Goal: Information Seeking & Learning: Compare options

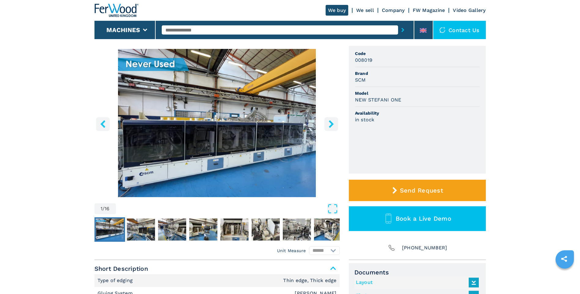
scroll to position [61, 0]
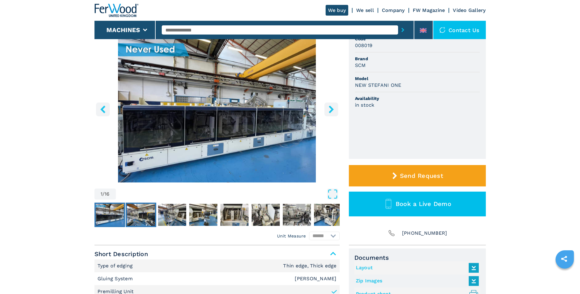
click at [135, 223] on img "Go to Slide 2" at bounding box center [141, 215] width 28 height 22
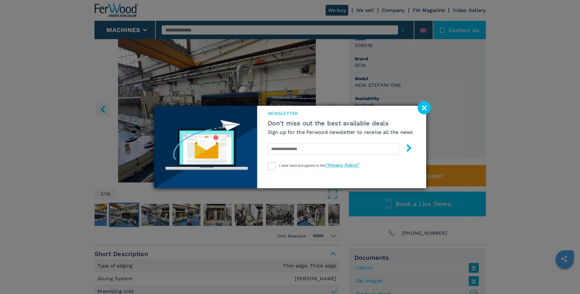
click at [426, 109] on image at bounding box center [423, 107] width 13 height 13
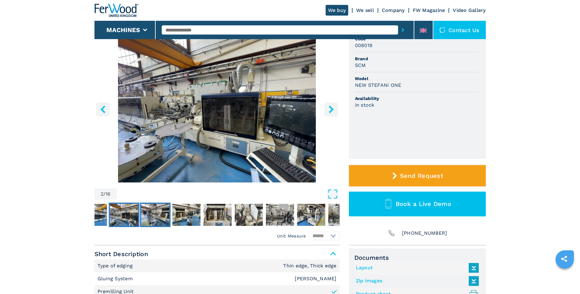
click at [156, 218] on img "Go to Slide 3" at bounding box center [155, 215] width 28 height 22
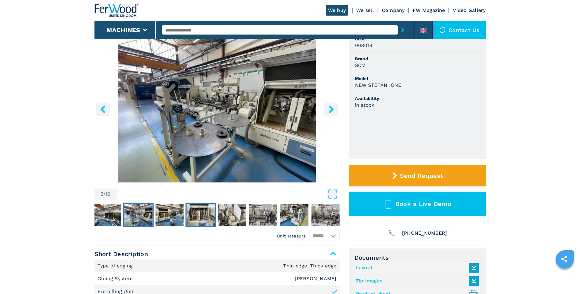
click at [192, 219] on img "Go to Slide 5" at bounding box center [200, 215] width 28 height 22
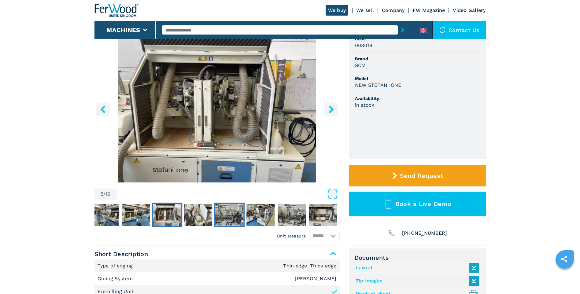
click at [222, 221] on img "Go to Slide 7" at bounding box center [229, 215] width 28 height 22
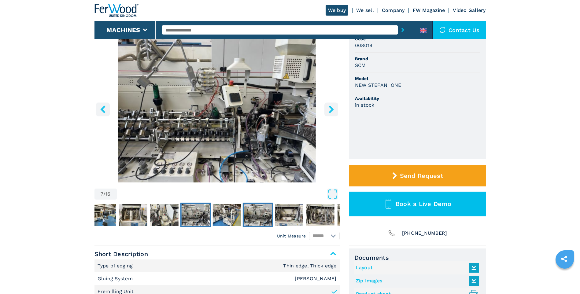
click at [257, 218] on img "Go to Slide 9" at bounding box center [257, 215] width 28 height 22
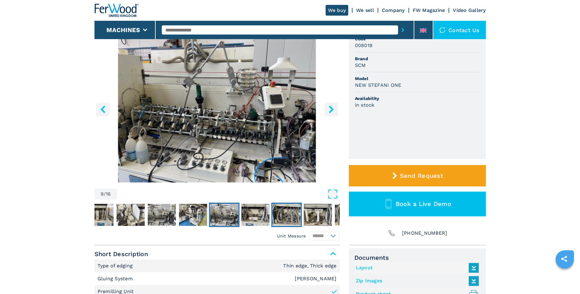
click at [280, 218] on img "Go to Slide 11" at bounding box center [286, 215] width 28 height 22
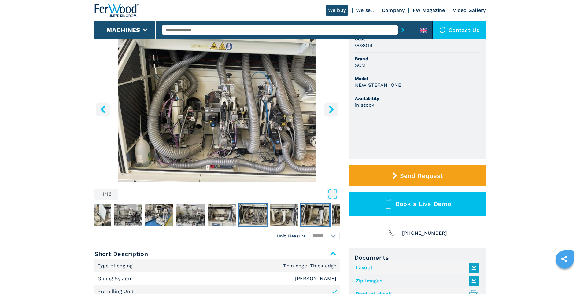
click at [308, 220] on img "Go to Slide 13" at bounding box center [315, 215] width 28 height 22
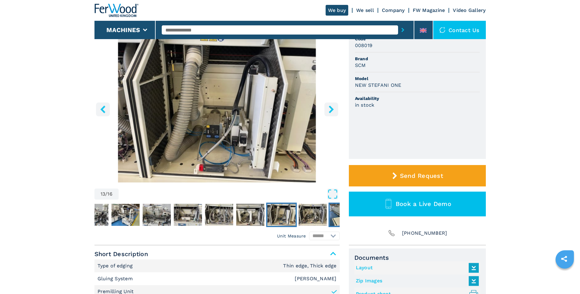
click at [335, 222] on img "Go to Slide 15" at bounding box center [343, 215] width 28 height 22
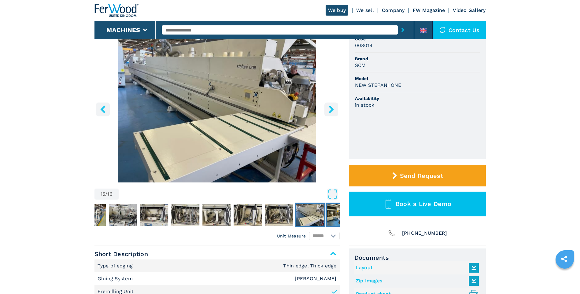
click at [335, 219] on img "Go to Slide 16" at bounding box center [341, 215] width 28 height 22
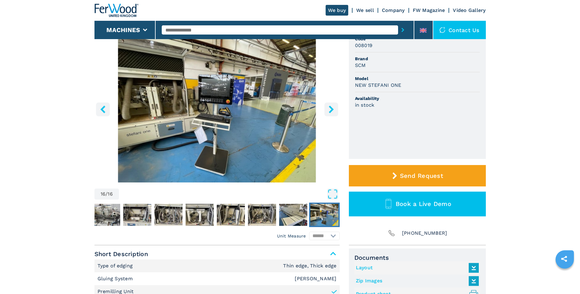
click at [335, 219] on img "Go to Slide 16" at bounding box center [324, 215] width 28 height 22
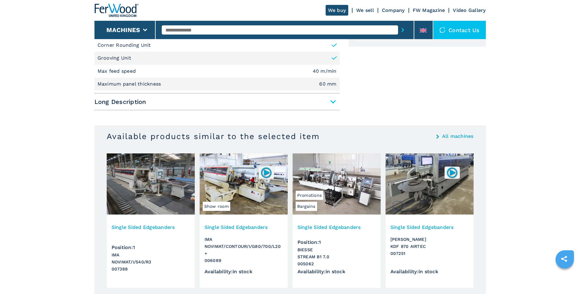
scroll to position [336, 0]
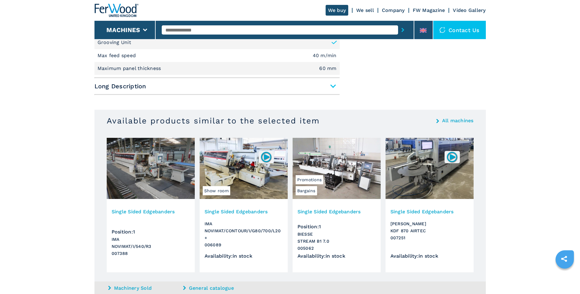
click at [333, 185] on img at bounding box center [336, 168] width 88 height 61
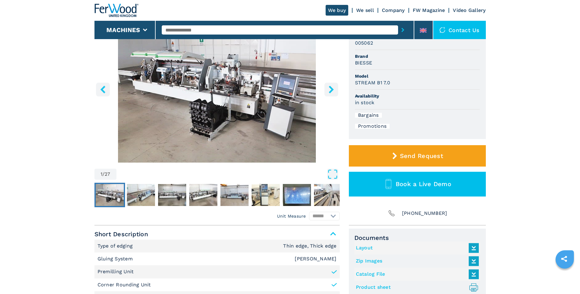
scroll to position [92, 0]
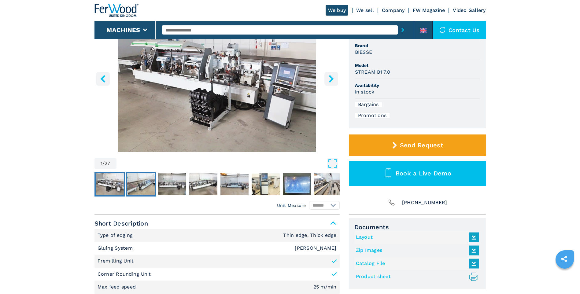
click at [144, 186] on img "Go to Slide 2" at bounding box center [141, 184] width 28 height 22
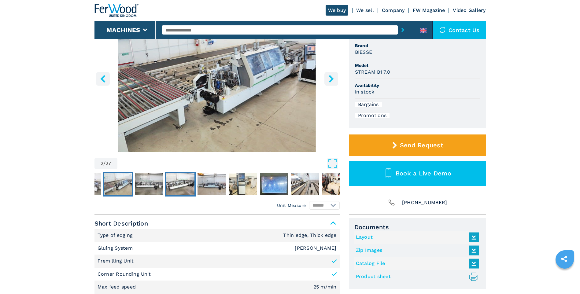
click at [188, 192] on img "Go to Slide 4" at bounding box center [180, 184] width 28 height 22
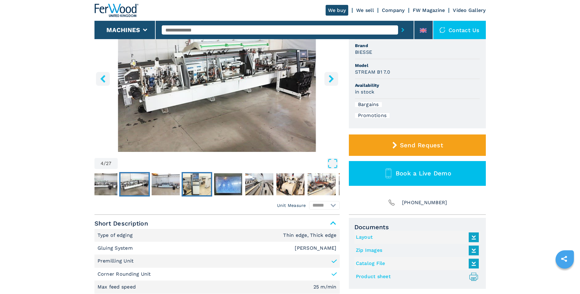
click at [198, 190] on img "Go to Slide 6" at bounding box center [197, 184] width 28 height 22
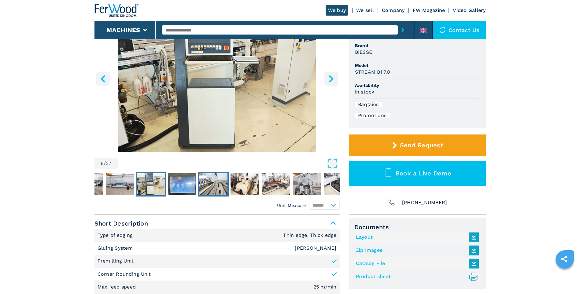
click at [207, 188] on img "Go to Slide 8" at bounding box center [213, 184] width 28 height 22
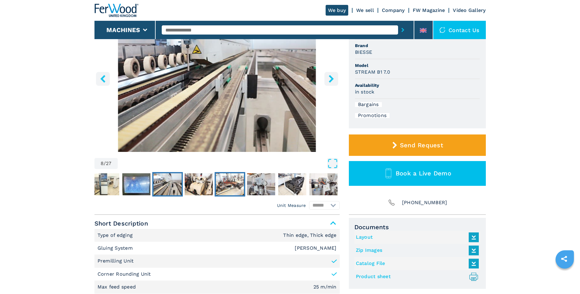
click at [235, 192] on img "Go to Slide 10" at bounding box center [230, 184] width 28 height 22
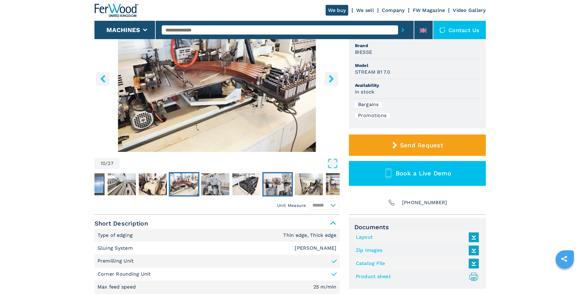
click at [277, 193] on img "Go to Slide 13" at bounding box center [277, 184] width 28 height 22
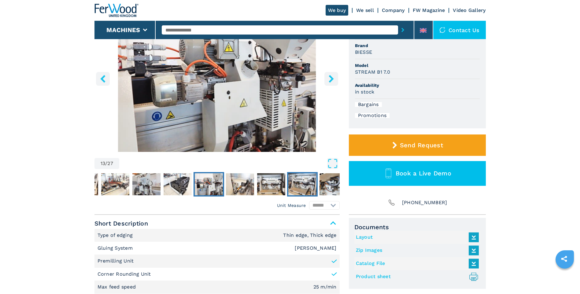
click at [291, 188] on img "Go to Slide 16" at bounding box center [302, 184] width 28 height 22
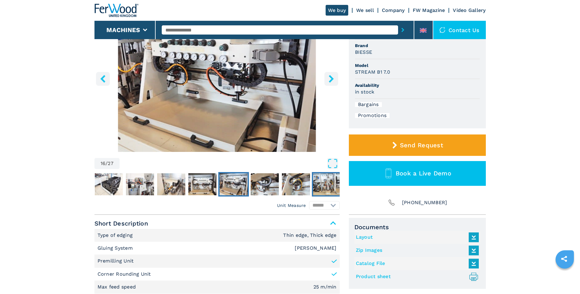
click at [321, 185] on img "Go to Slide 19" at bounding box center [327, 184] width 28 height 22
